Goal: Task Accomplishment & Management: Use online tool/utility

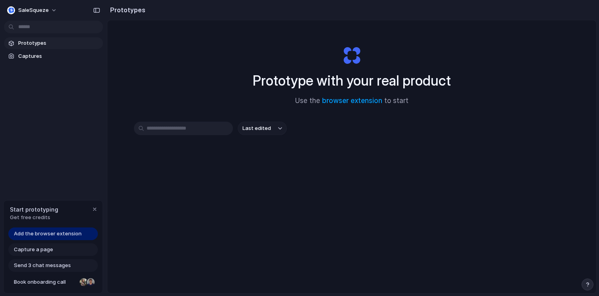
click at [75, 235] on span "Add the browser extension" at bounding box center [48, 234] width 68 height 8
click at [52, 232] on span "Add the browser extension" at bounding box center [48, 234] width 68 height 8
click at [49, 236] on span "Add the browser extension" at bounding box center [48, 234] width 68 height 8
click at [340, 101] on link "browser extension" at bounding box center [352, 101] width 60 height 8
click at [34, 46] on span "Prototypes" at bounding box center [59, 43] width 82 height 8
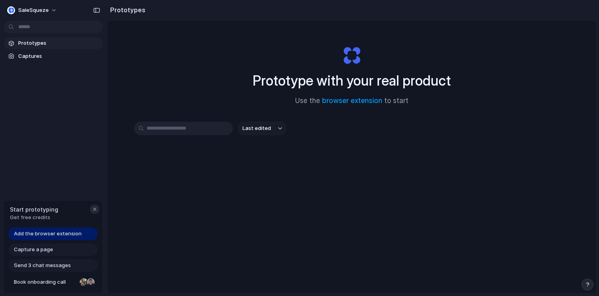
click at [95, 210] on div "button" at bounding box center [94, 209] width 6 height 6
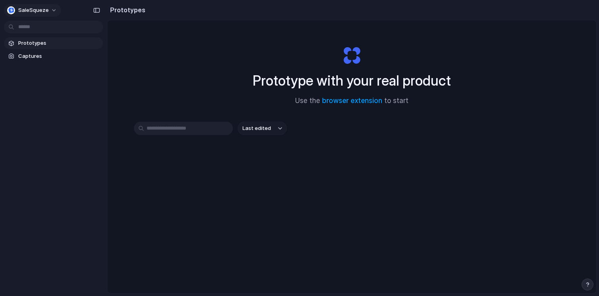
click at [34, 9] on span "SaleSqueze" at bounding box center [33, 10] width 30 height 8
click at [34, 9] on div "Settings Invite members Change theme Sign out" at bounding box center [299, 148] width 599 height 296
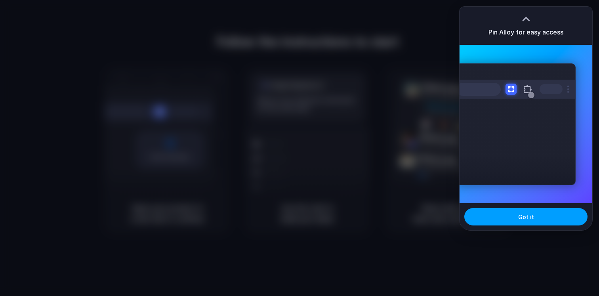
click at [535, 219] on button "Got it" at bounding box center [525, 216] width 123 height 17
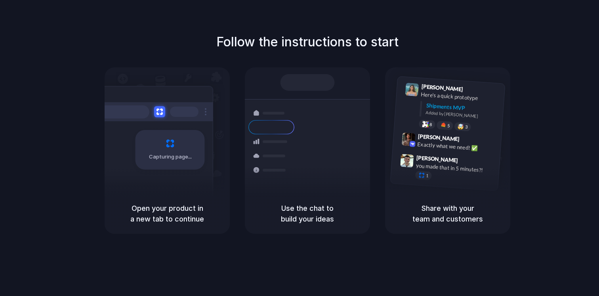
click at [299, 148] on div at bounding box center [299, 148] width 0 height 0
click at [549, 24] on div "Follow the instructions to start Capturing page Open your product in a new tab …" at bounding box center [307, 156] width 615 height 312
click at [305, 93] on div "Shipments Container from Shanghai 40ft • ETA Dec 28 • In transit Express delive…" at bounding box center [307, 142] width 135 height 137
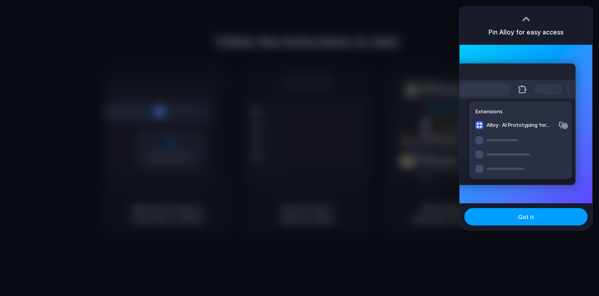
click at [531, 213] on span "Got it" at bounding box center [526, 217] width 16 height 8
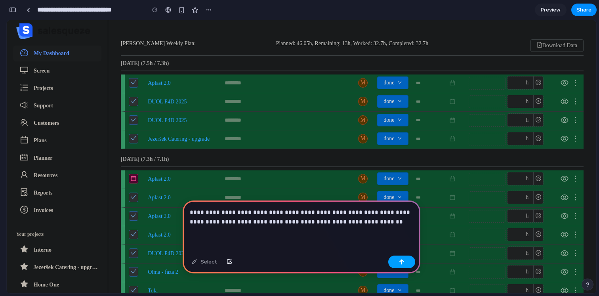
click at [402, 262] on div "button" at bounding box center [402, 262] width 6 height 6
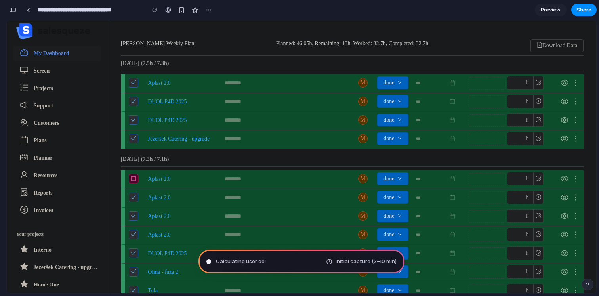
type input "**********"
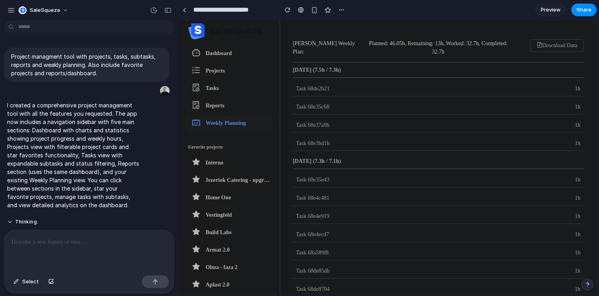
scroll to position [91, 0]
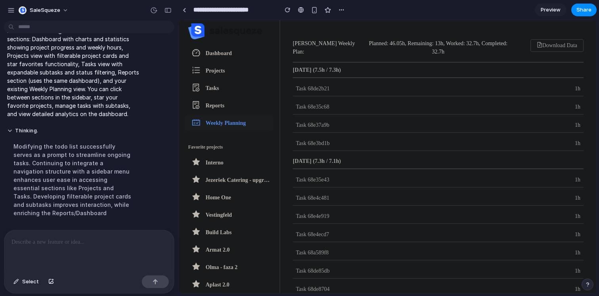
click at [317, 89] on span "Task 68de2b21" at bounding box center [313, 89] width 34 height 6
click at [223, 110] on link "Reports" at bounding box center [229, 106] width 88 height 16
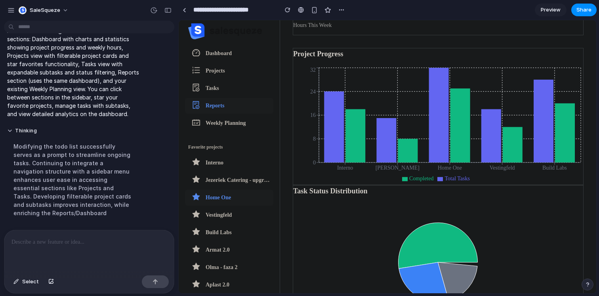
click at [221, 199] on span "Home One" at bounding box center [218, 198] width 25 height 10
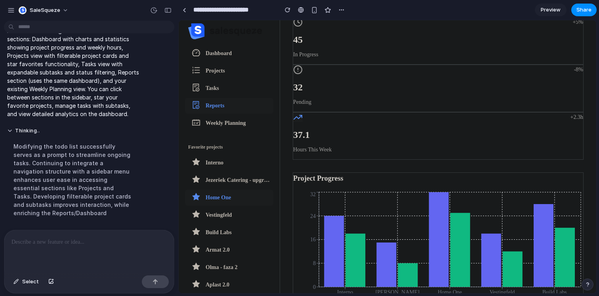
scroll to position [0, 0]
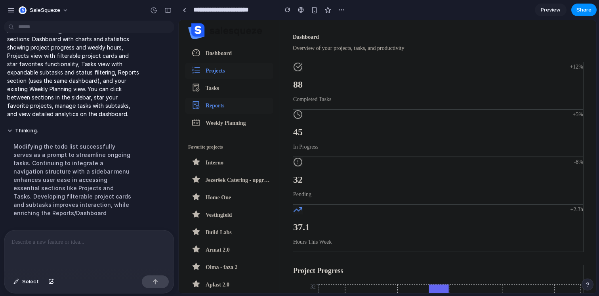
click at [223, 70] on link "Projects" at bounding box center [229, 71] width 88 height 16
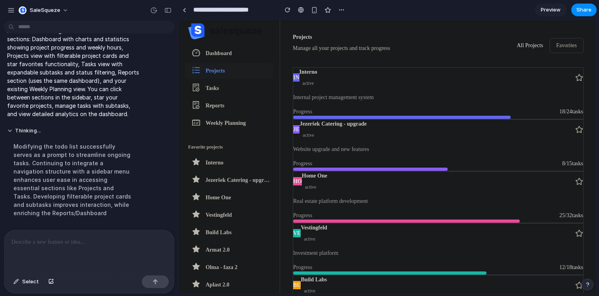
click at [541, 12] on span "Preview" at bounding box center [551, 10] width 20 height 8
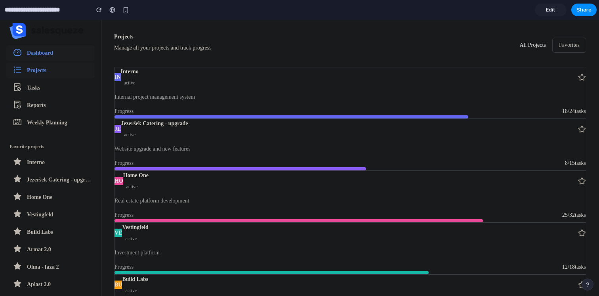
click at [56, 58] on link "Dashboard" at bounding box center [50, 53] width 88 height 16
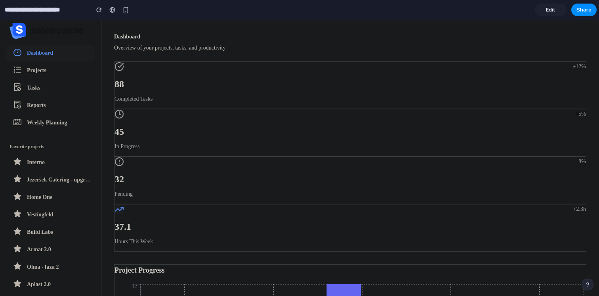
click at [554, 14] on link "Edit" at bounding box center [551, 10] width 32 height 13
